Goal: Transaction & Acquisition: Obtain resource

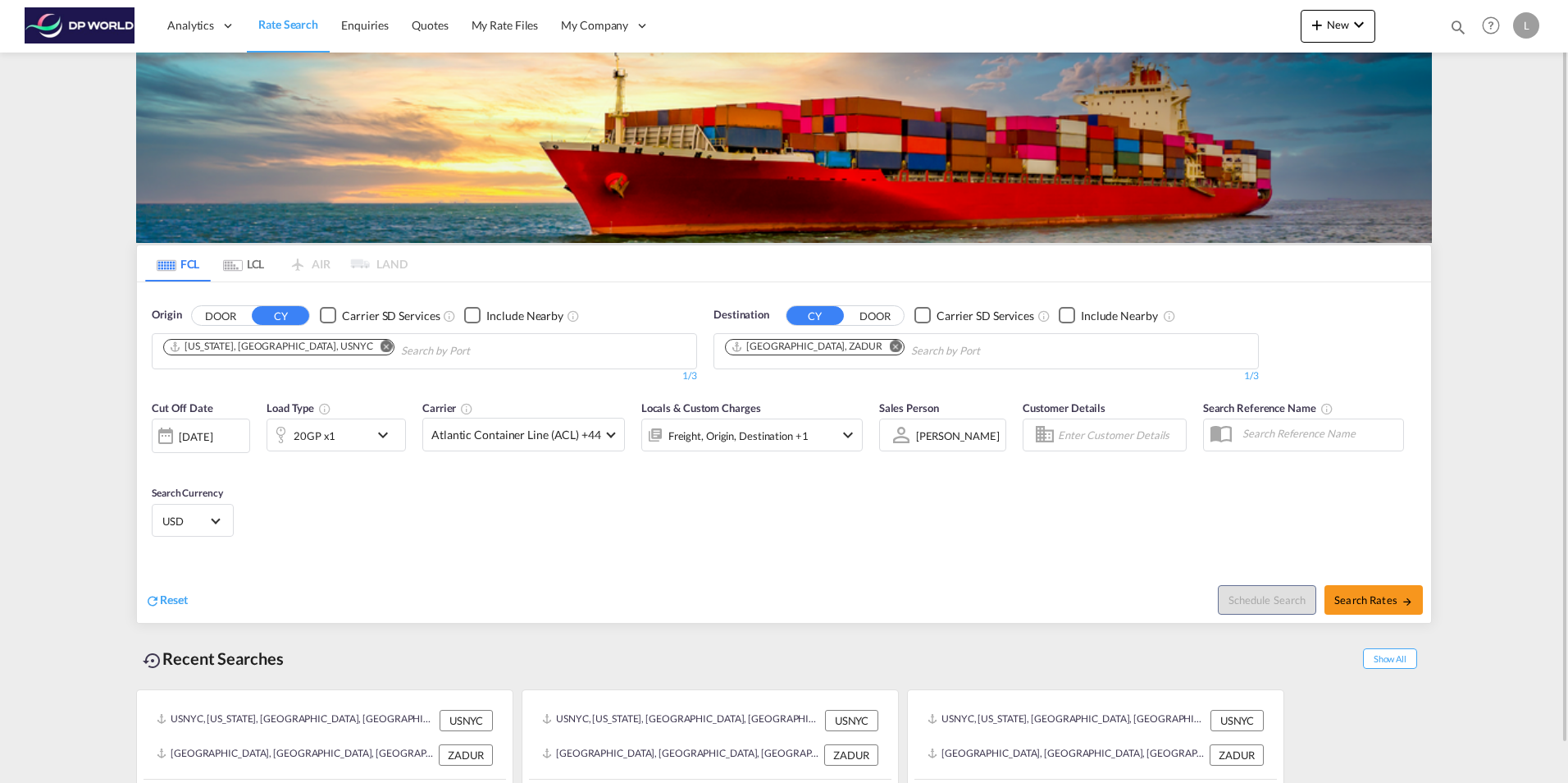
click at [380, 342] on md-icon "Remove" at bounding box center [386, 346] width 12 height 12
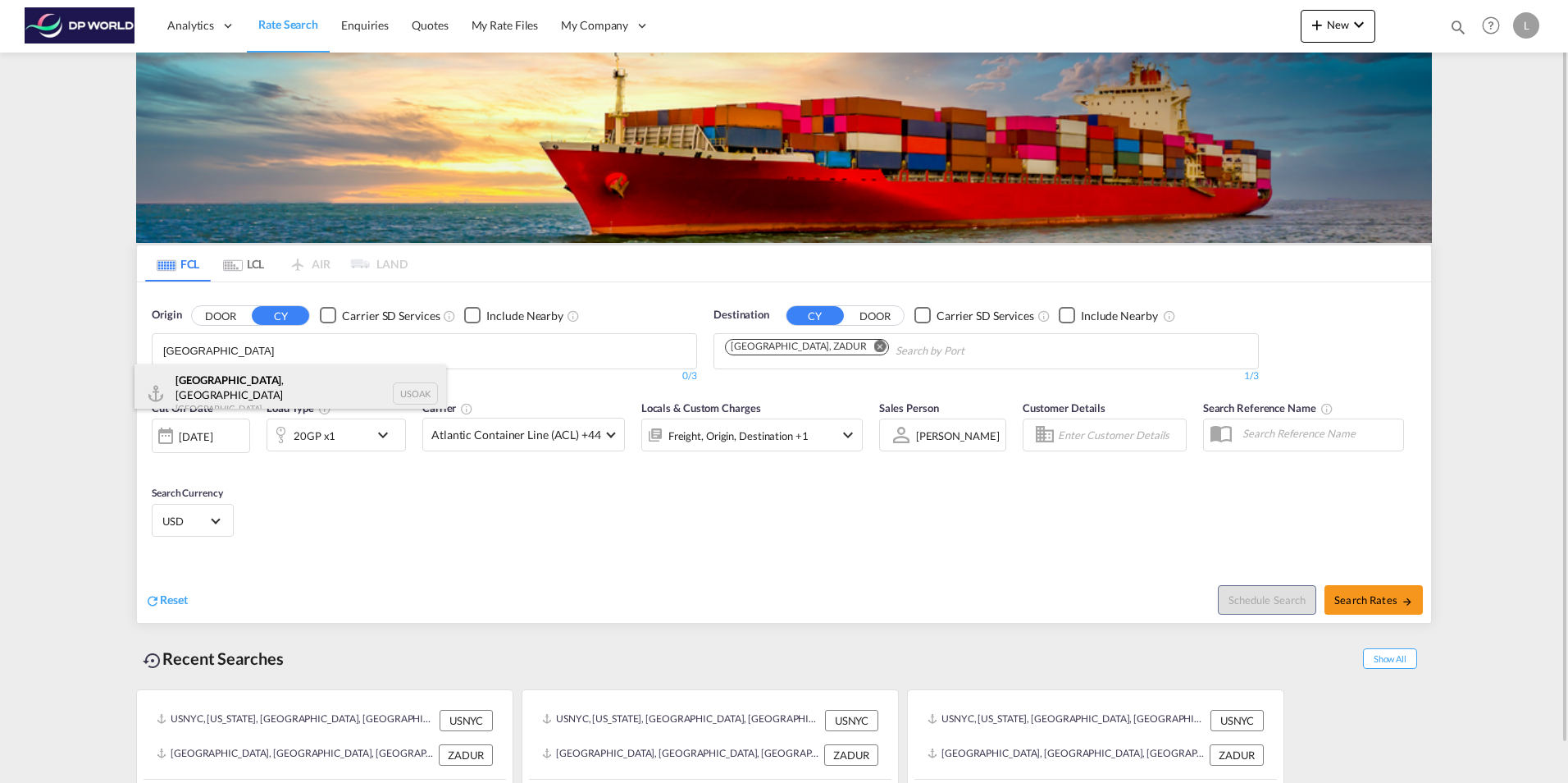
type input "[GEOGRAPHIC_DATA]"
click at [307, 396] on div "[GEOGRAPHIC_DATA] , [GEOGRAPHIC_DATA] [GEOGRAPHIC_DATA] USOAK" at bounding box center [290, 394] width 311 height 59
click at [307, 396] on body "Analytics Dashboard Rate Search Enquiries Quotes My Rate Files My Company" at bounding box center [784, 391] width 1568 height 783
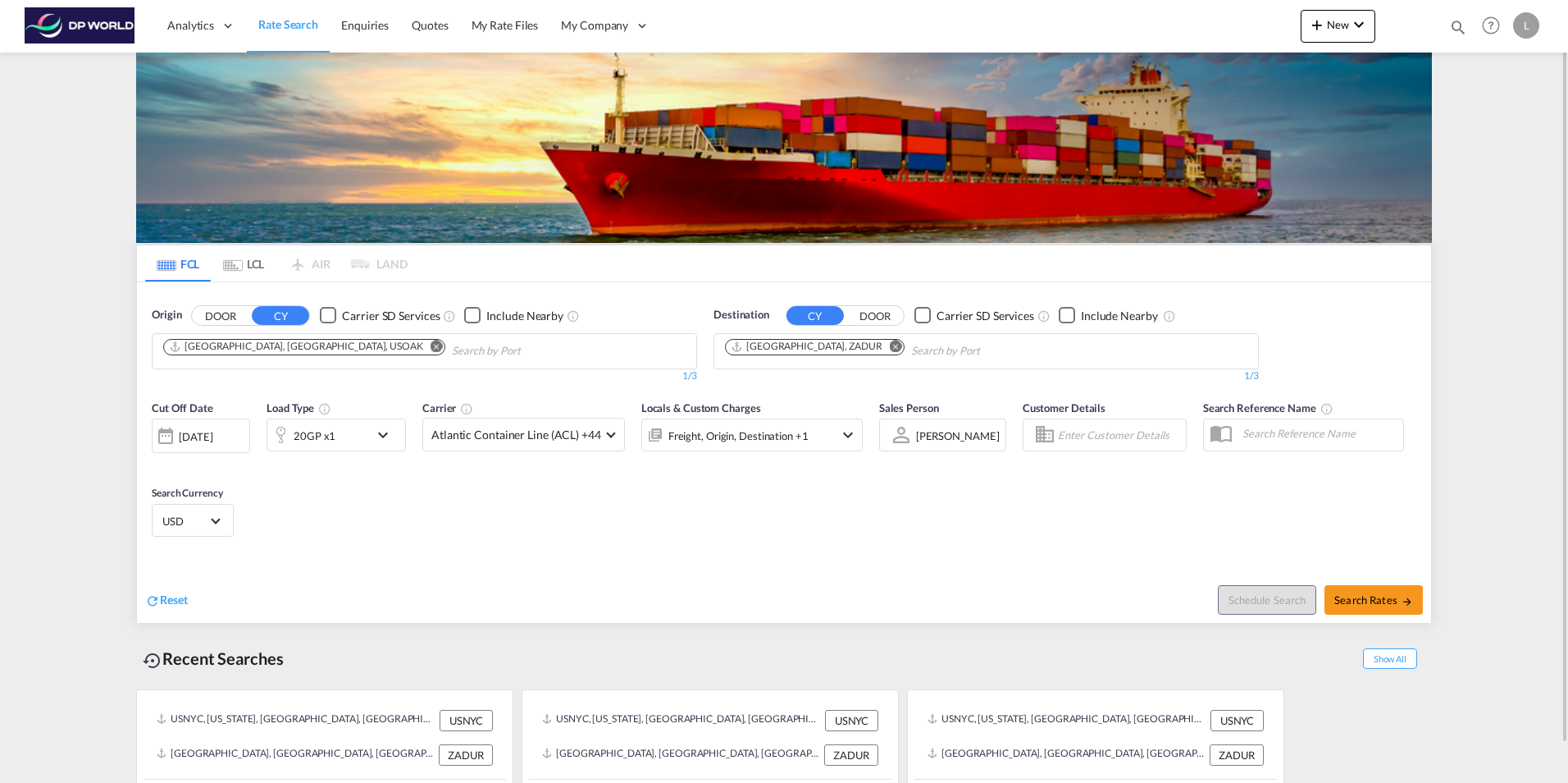
click at [342, 437] on div "20GP x1" at bounding box center [318, 435] width 101 height 33
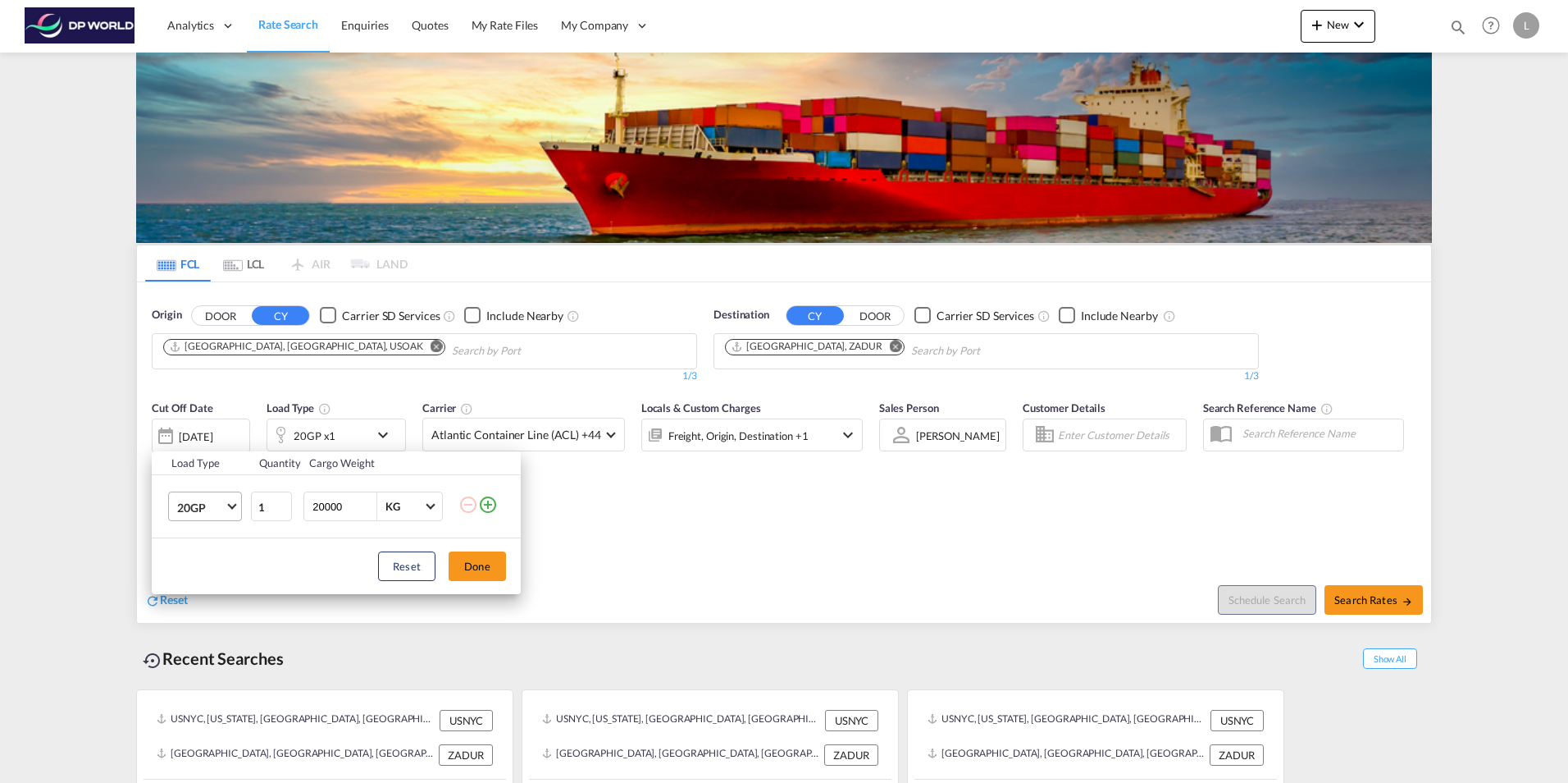
click at [228, 508] on md-select-value "20GP" at bounding box center [207, 506] width 65 height 27
click at [208, 582] on md-option "40HC" at bounding box center [220, 586] width 112 height 40
click at [473, 562] on button "Done" at bounding box center [477, 565] width 58 height 29
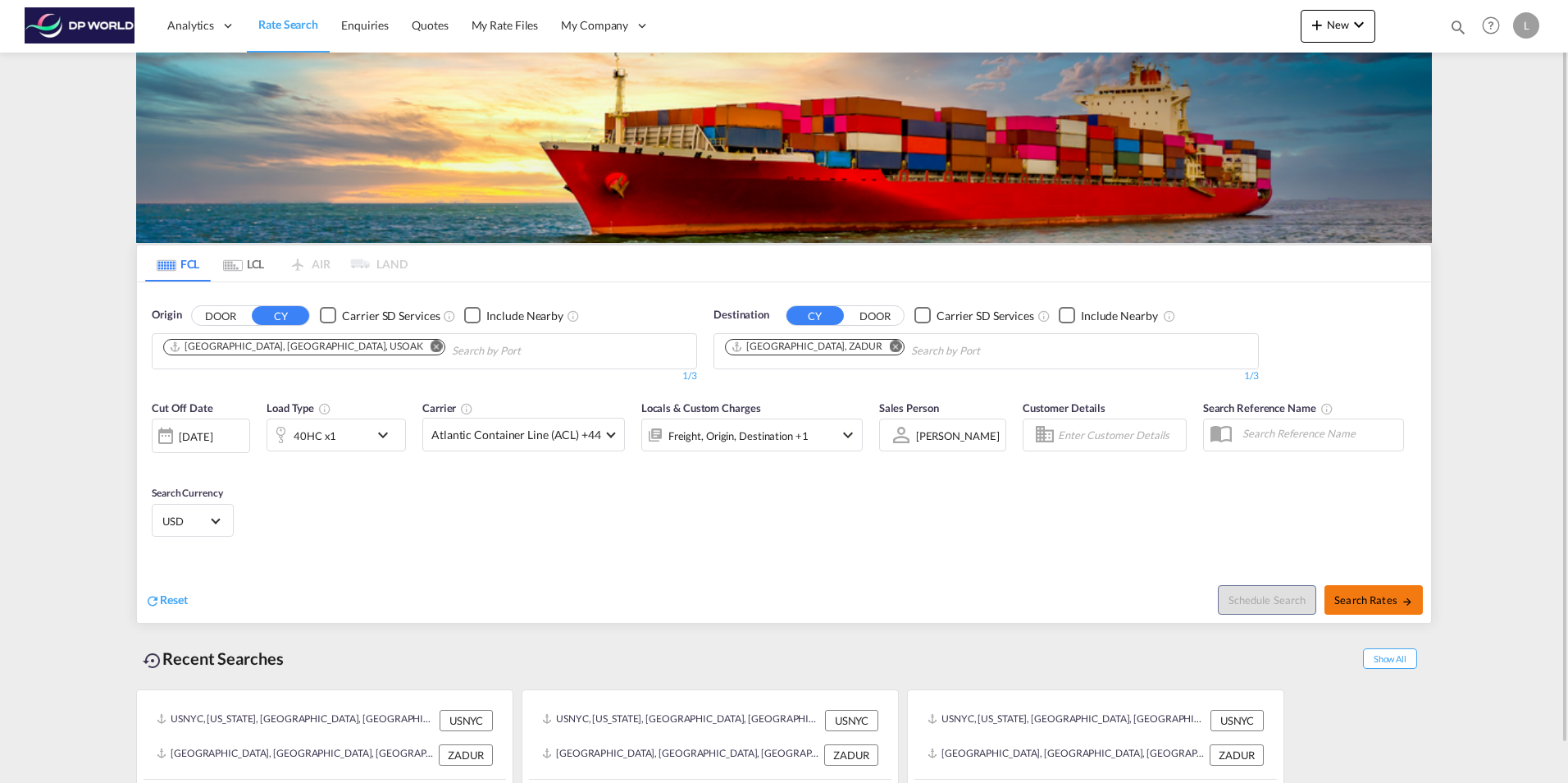
click at [1402, 599] on md-icon "icon-arrow-right" at bounding box center [1407, 601] width 11 height 11
type input "USOAK to ZADUR / [DATE]"
